Goal: Answer question/provide support

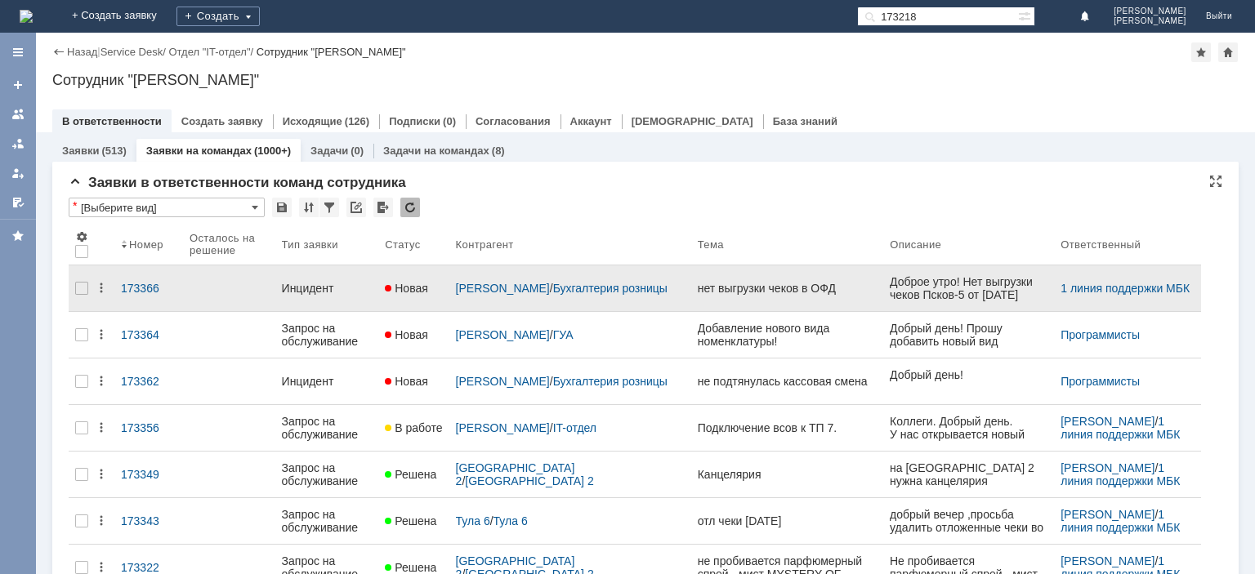
click at [313, 282] on div "Инцидент" at bounding box center [327, 288] width 91 height 13
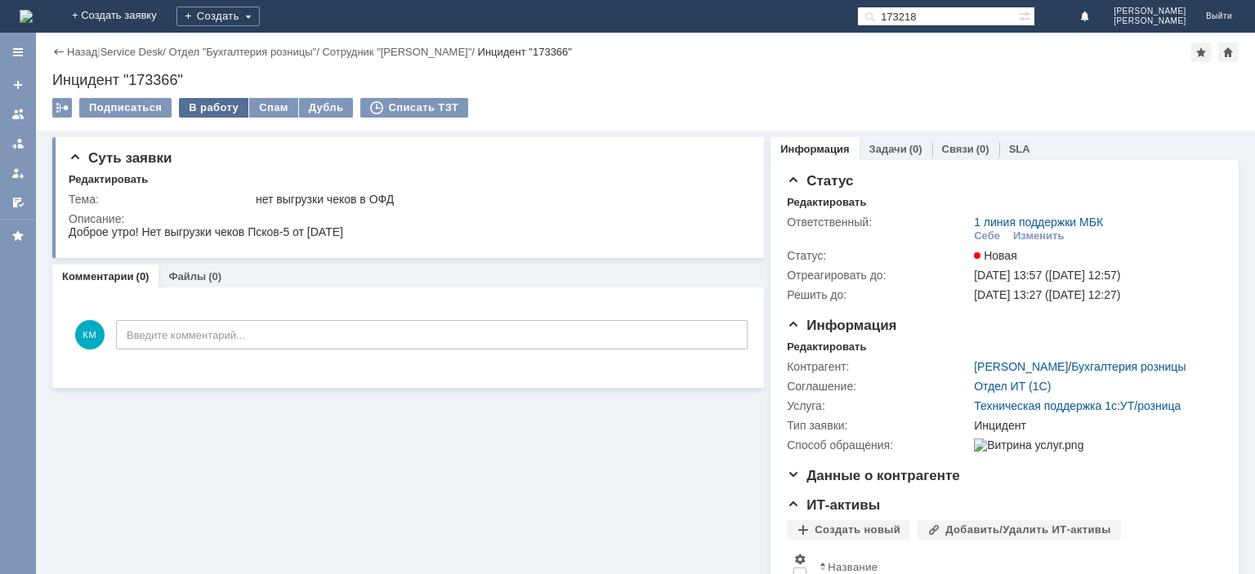
click at [201, 109] on div "В работу" at bounding box center [213, 108] width 69 height 20
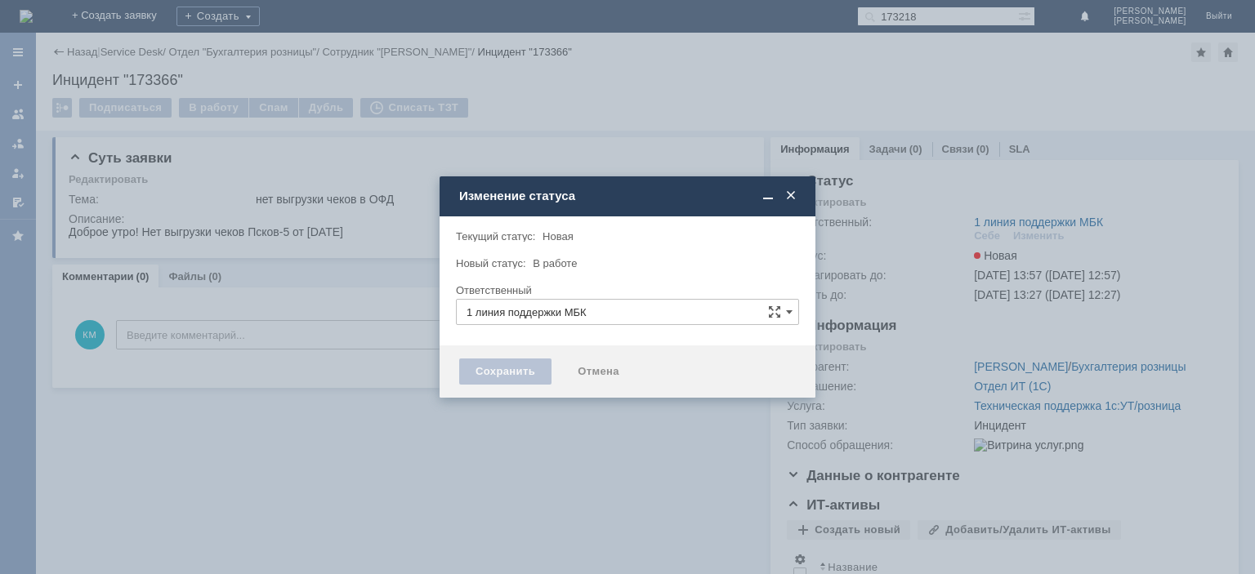
type input "[PERSON_NAME]"
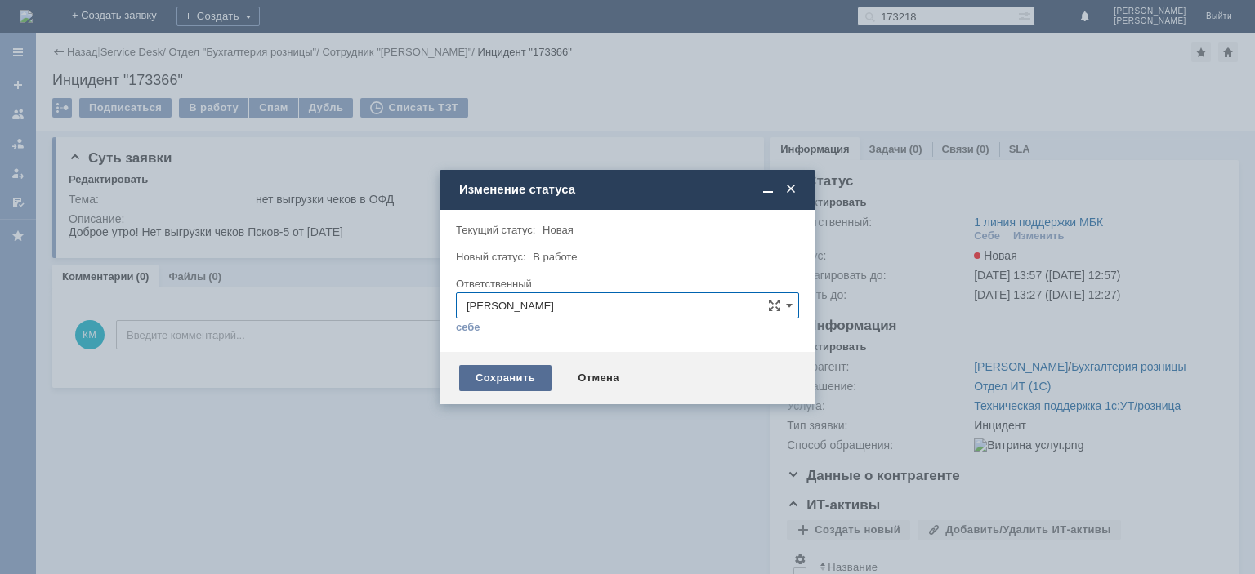
click at [484, 376] on div "Сохранить" at bounding box center [505, 378] width 92 height 26
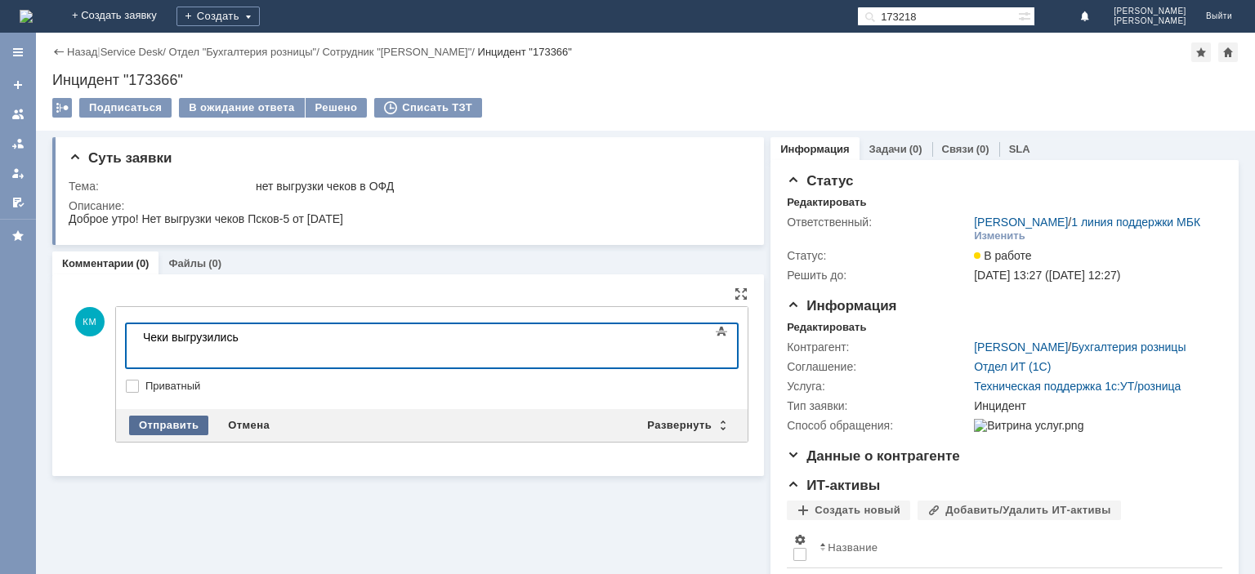
click at [188, 429] on div "Отправить" at bounding box center [168, 426] width 79 height 20
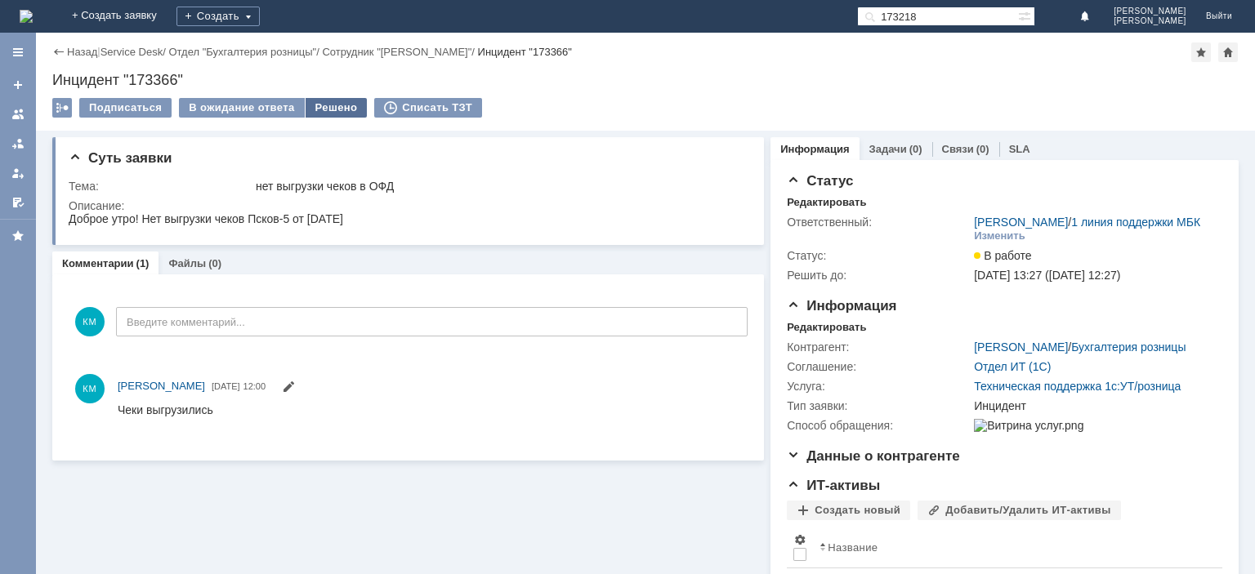
click at [323, 112] on div "Решено" at bounding box center [337, 108] width 62 height 20
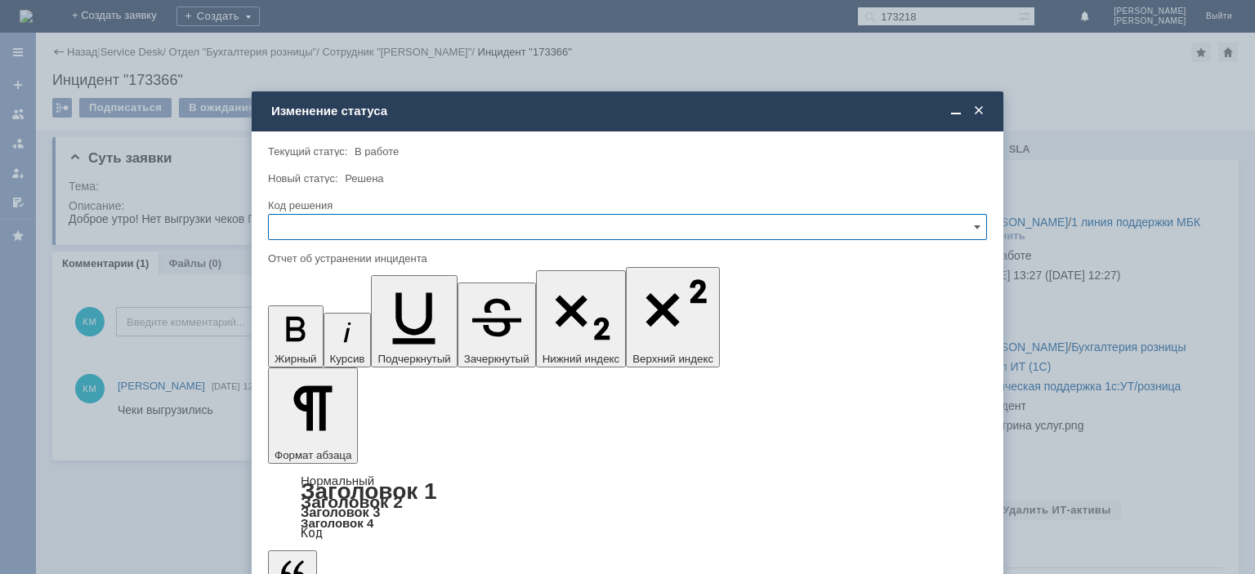
drag, startPoint x: 346, startPoint y: 230, endPoint x: 332, endPoint y: 235, distance: 15.0
click at [345, 230] on input "text" at bounding box center [627, 227] width 719 height 26
click at [306, 329] on div "Решено" at bounding box center [627, 338] width 717 height 26
type input "Решено"
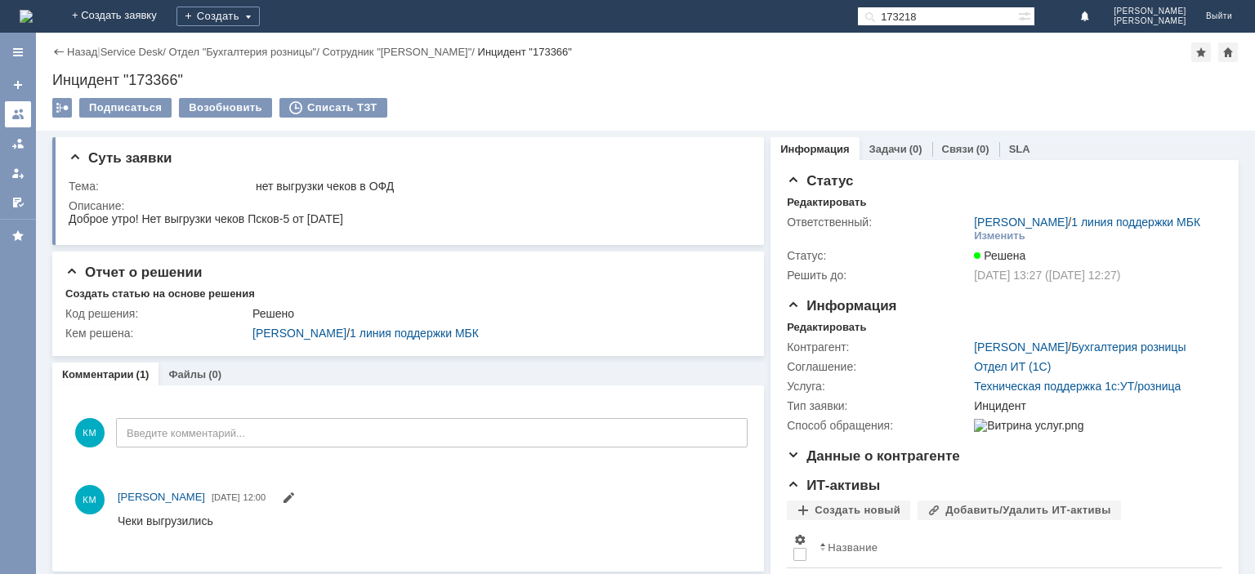
click at [7, 111] on link at bounding box center [18, 114] width 26 height 26
